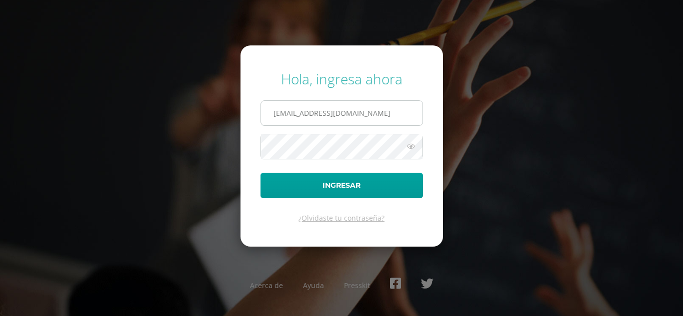
type input "2021250@laestrella.edu.gt"
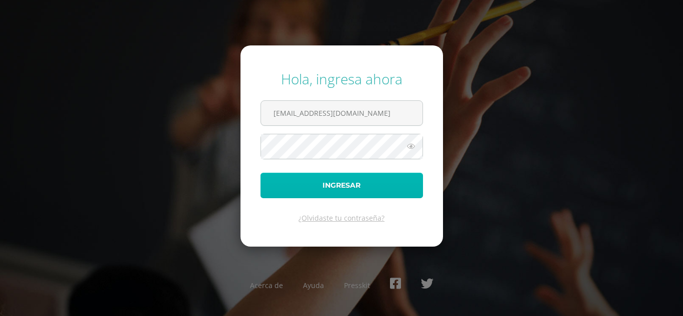
click at [341, 183] on button "Ingresar" at bounding box center [341, 185] width 162 height 25
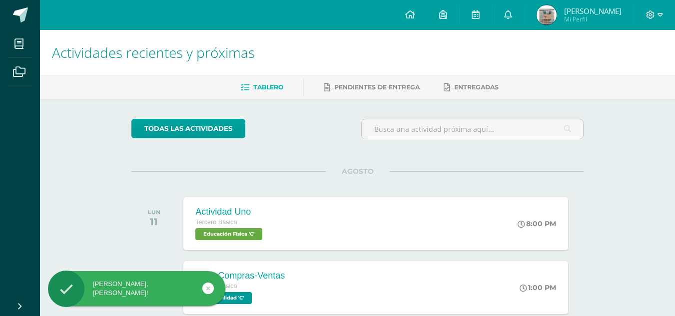
click at [639, 21] on div at bounding box center [654, 15] width 41 height 30
click at [649, 19] on span at bounding box center [654, 14] width 17 height 11
click at [640, 72] on span "Cerrar sesión" at bounding box center [628, 67] width 45 height 9
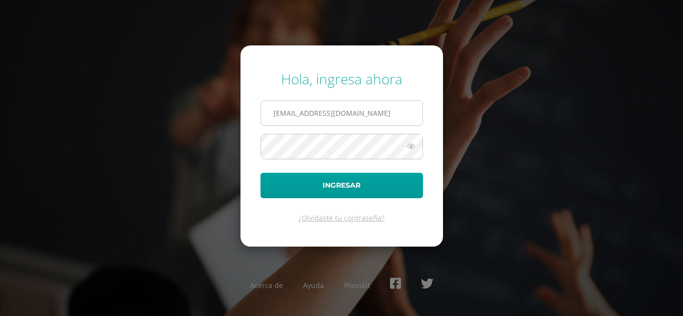
drag, startPoint x: 356, startPoint y: 113, endPoint x: 361, endPoint y: 120, distance: 9.0
click at [357, 113] on input "[EMAIL_ADDRESS][DOMAIN_NAME]" at bounding box center [341, 113] width 161 height 24
type input "[EMAIL_ADDRESS][DOMAIN_NAME]"
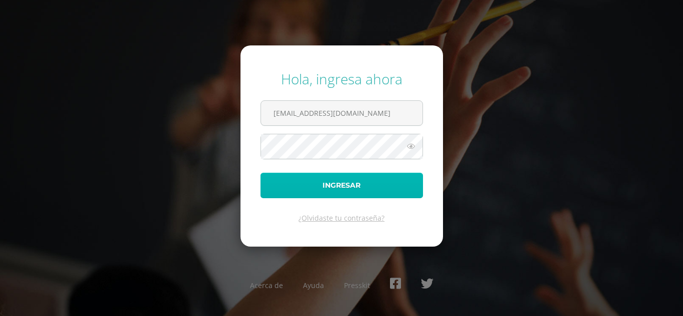
click at [366, 180] on button "Ingresar" at bounding box center [341, 185] width 162 height 25
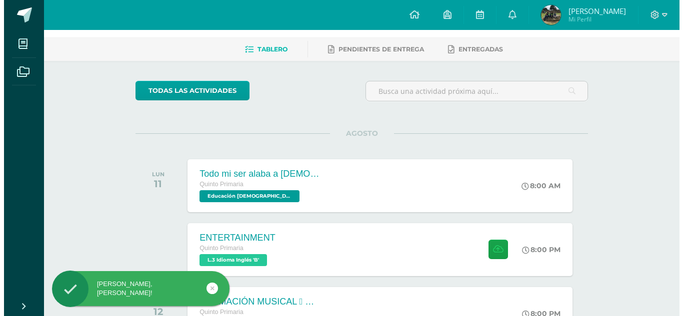
scroll to position [40, 0]
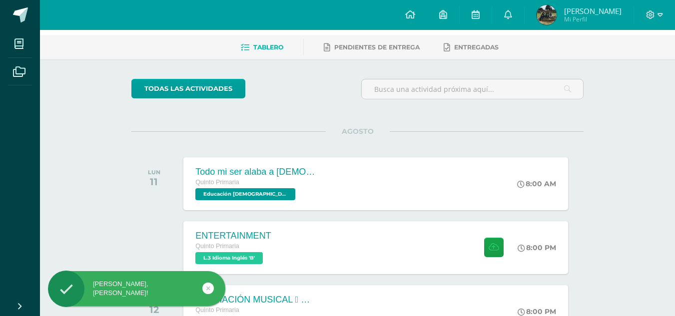
click at [366, 180] on div "Todo mi ser alaba a Dios Quinto Primaria Educación Cristiana 'B' 8:00 AM Todo m…" at bounding box center [375, 183] width 384 height 53
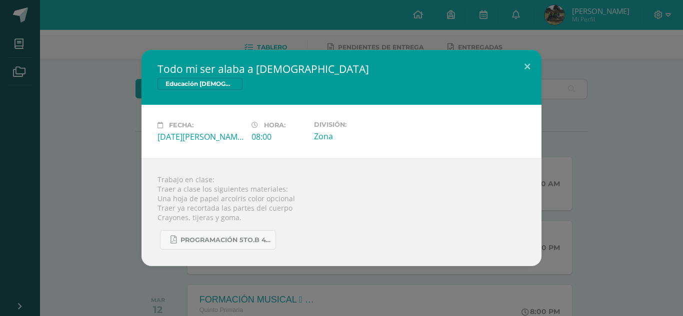
click at [541, 199] on div "Trabajo en clase: Traer a clase los siguientes materiales: Una hoja de papel ar…" at bounding box center [341, 212] width 400 height 108
click at [567, 200] on div "Todo mi ser alaba a Dios Educación Cristiana Fecha: Lunes 11 de Agosto Hora: 08…" at bounding box center [341, 158] width 675 height 216
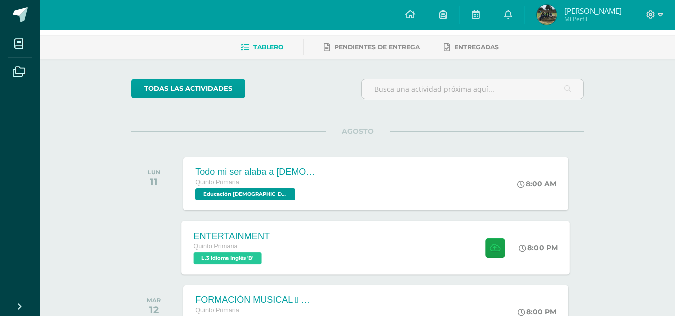
click at [527, 254] on div "8:00 PM" at bounding box center [543, 247] width 53 height 53
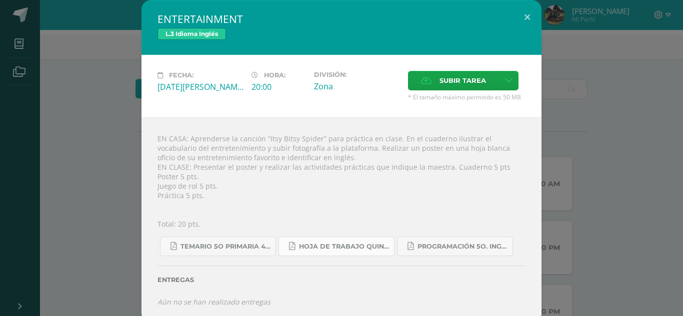
click at [362, 245] on span "Hoja de trabajo QUINTO1.pdf" at bounding box center [344, 247] width 90 height 8
